Goal: Task Accomplishment & Management: Manage account settings

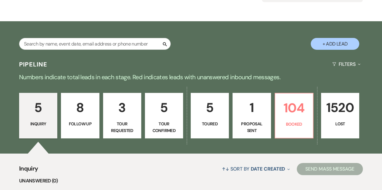
scroll to position [80, 0]
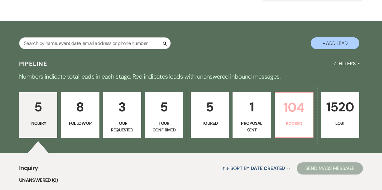
click at [280, 108] on p "104" at bounding box center [294, 107] width 30 height 20
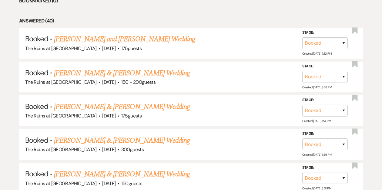
scroll to position [313, 0]
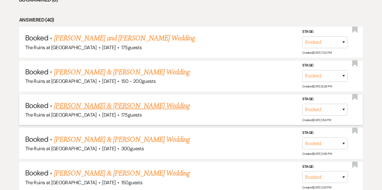
click at [128, 104] on link "[PERSON_NAME] & [PERSON_NAME] Wedding" at bounding box center [122, 105] width 136 height 11
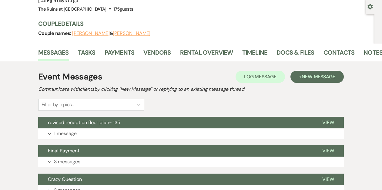
scroll to position [57, 0]
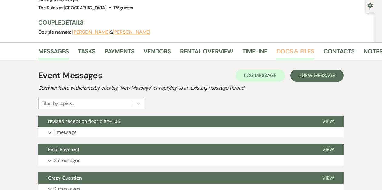
click at [300, 52] on link "Docs & Files" at bounding box center [295, 52] width 38 height 13
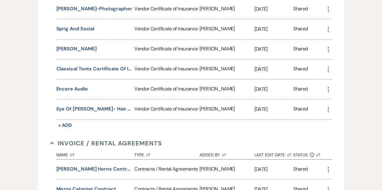
scroll to position [218, 0]
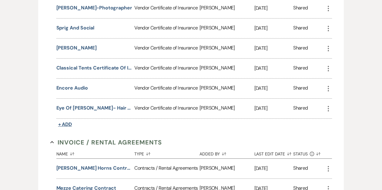
click at [67, 122] on span "+ Add" at bounding box center [65, 124] width 14 height 6
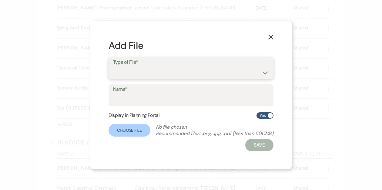
click at [151, 72] on select "Special Event Insurance Vendor Certificate of Insurance" at bounding box center [191, 72] width 156 height 12
select select "18"
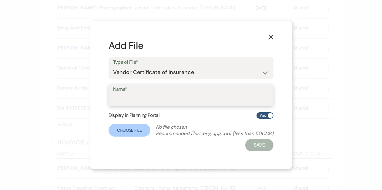
click at [141, 100] on input "Name*" at bounding box center [191, 100] width 156 height 12
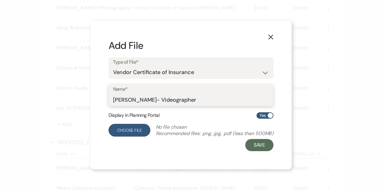
type input "[PERSON_NAME]- Videographer"
click at [125, 129] on label "Choose File" at bounding box center [129, 130] width 42 height 13
click at [0, 0] on input "Choose File" at bounding box center [0, 0] width 0 height 0
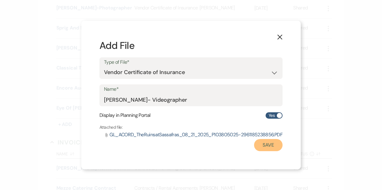
click at [263, 145] on button "Save" at bounding box center [268, 145] width 28 height 12
